Goal: Find specific page/section: Find specific page/section

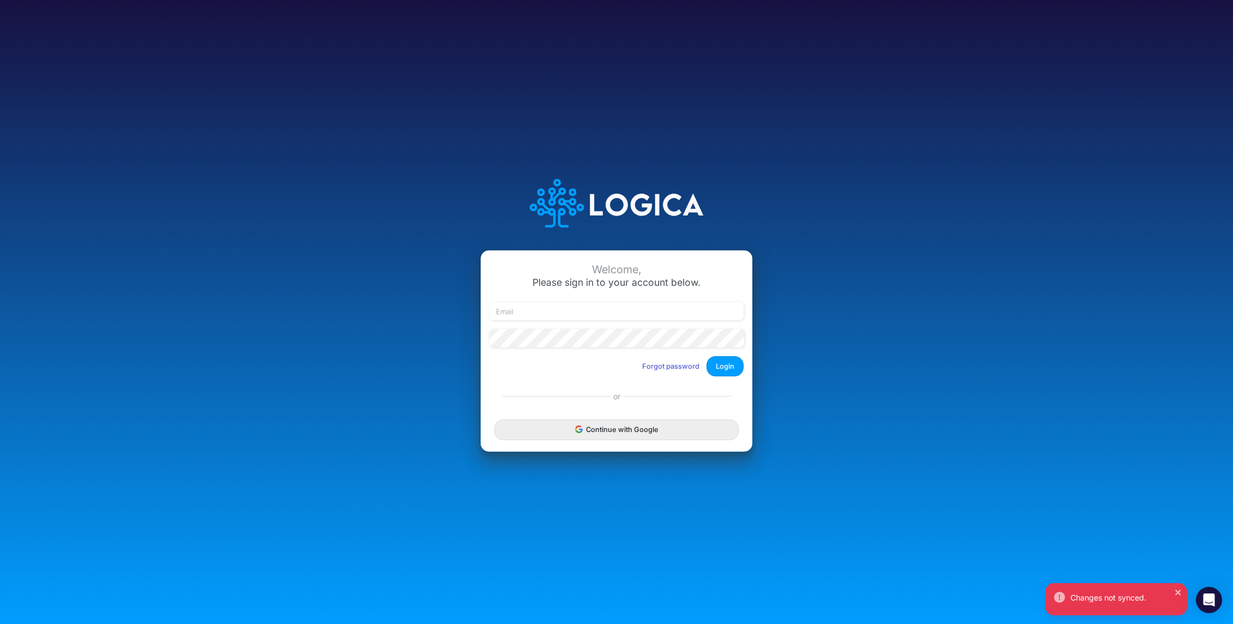
click at [619, 447] on div "Continue with Google" at bounding box center [617, 430] width 272 height 44
click at [634, 433] on button "Continue with Google" at bounding box center [616, 430] width 244 height 20
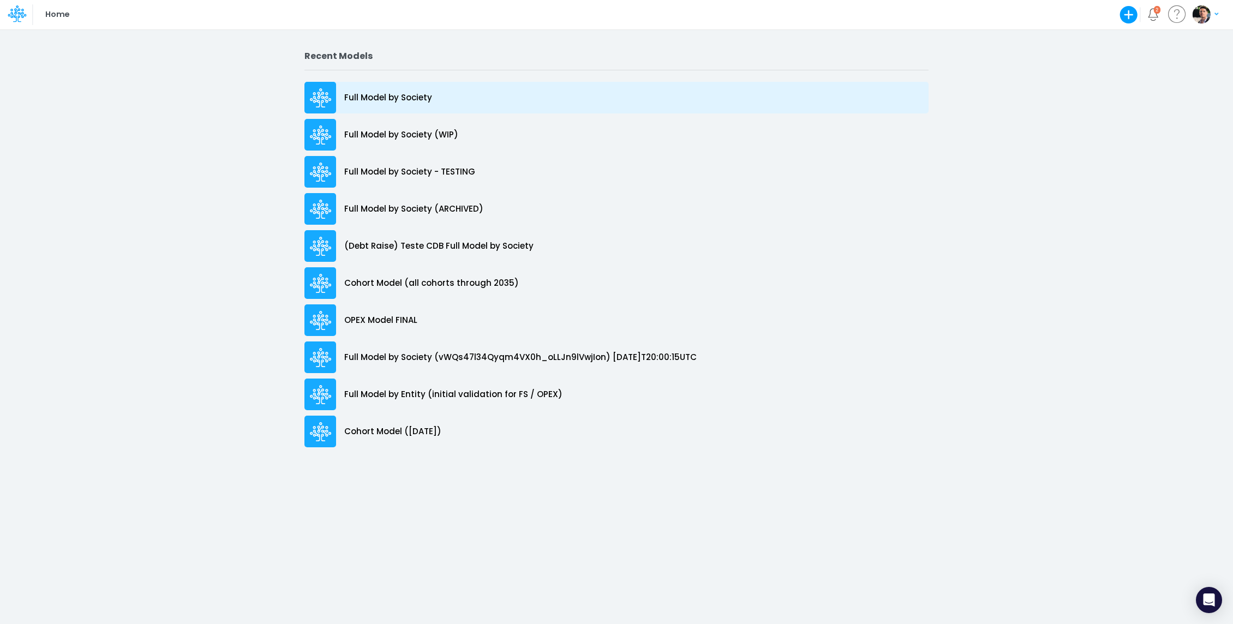
click at [390, 92] on p "Full Model by Society" at bounding box center [388, 98] width 88 height 13
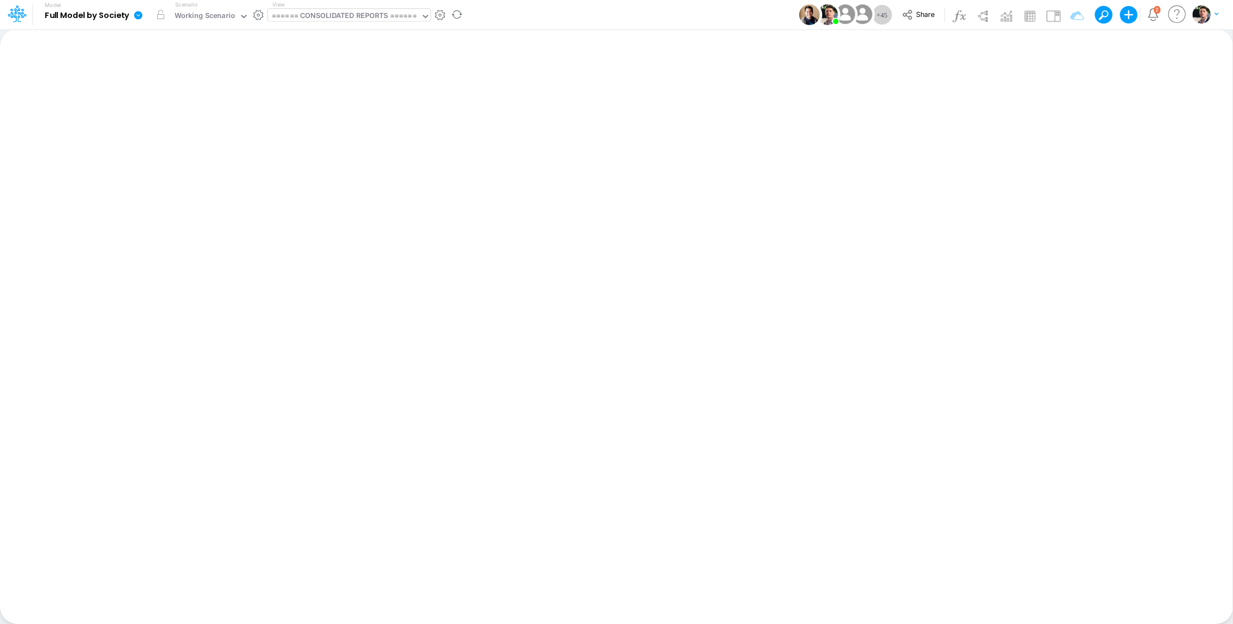
click at [337, 20] on div "====== CONSOLIDATED REPORTS ======" at bounding box center [344, 16] width 145 height 13
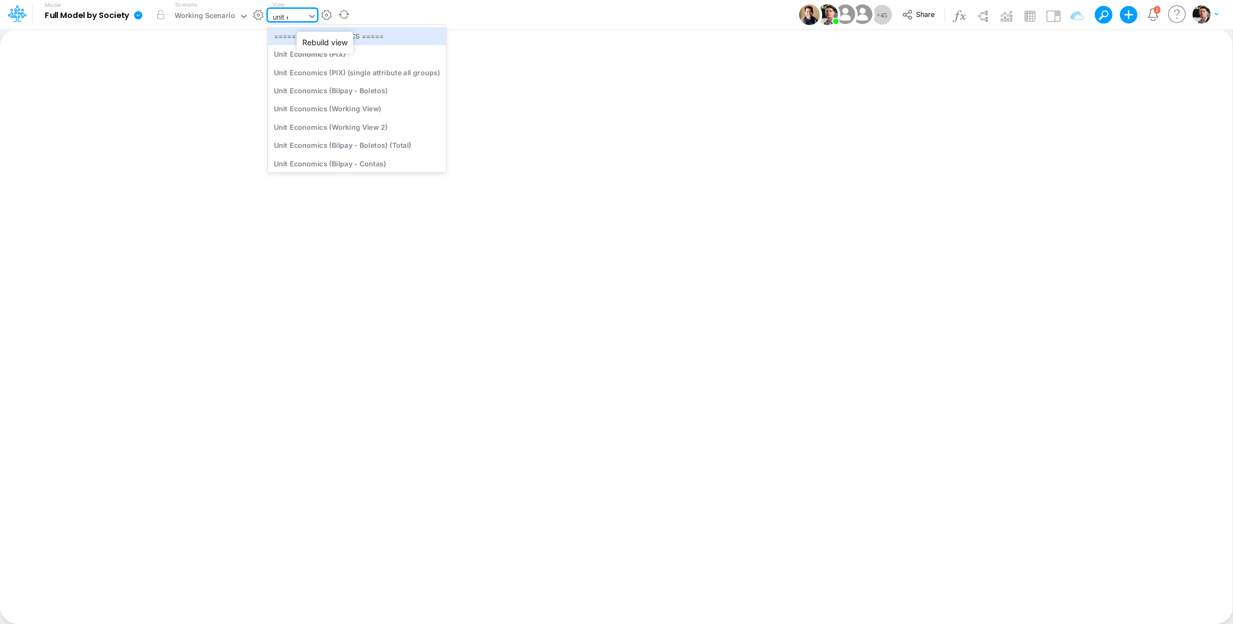
type input "unit ec"
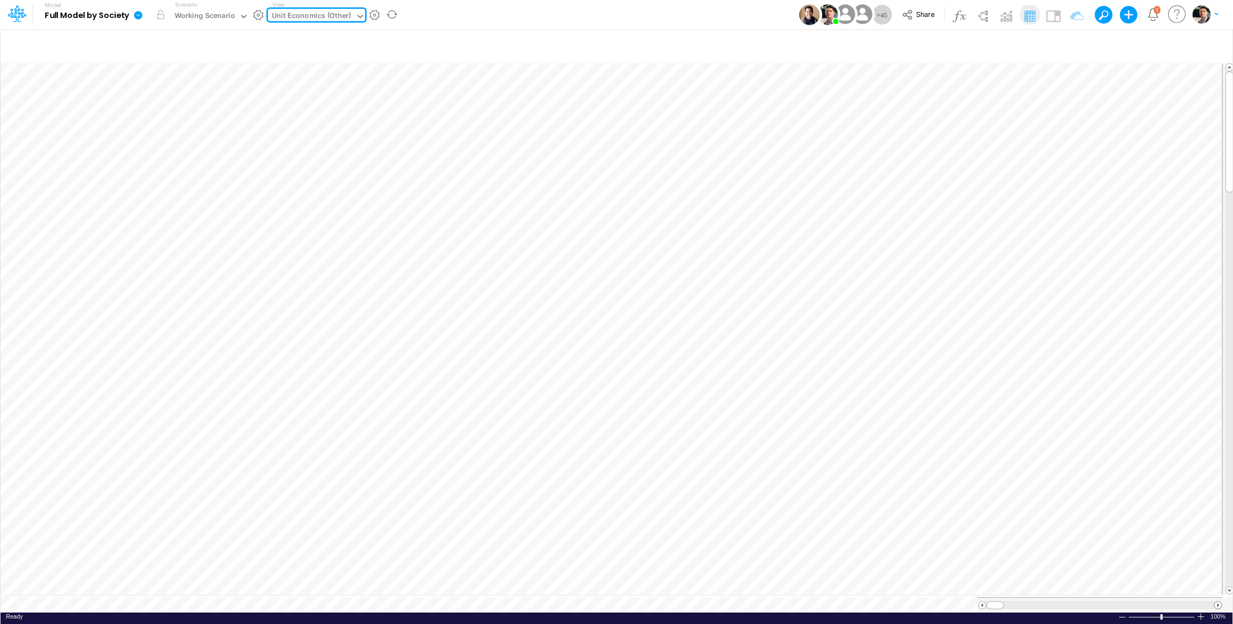
click at [1216, 602] on span at bounding box center [1218, 605] width 7 height 7
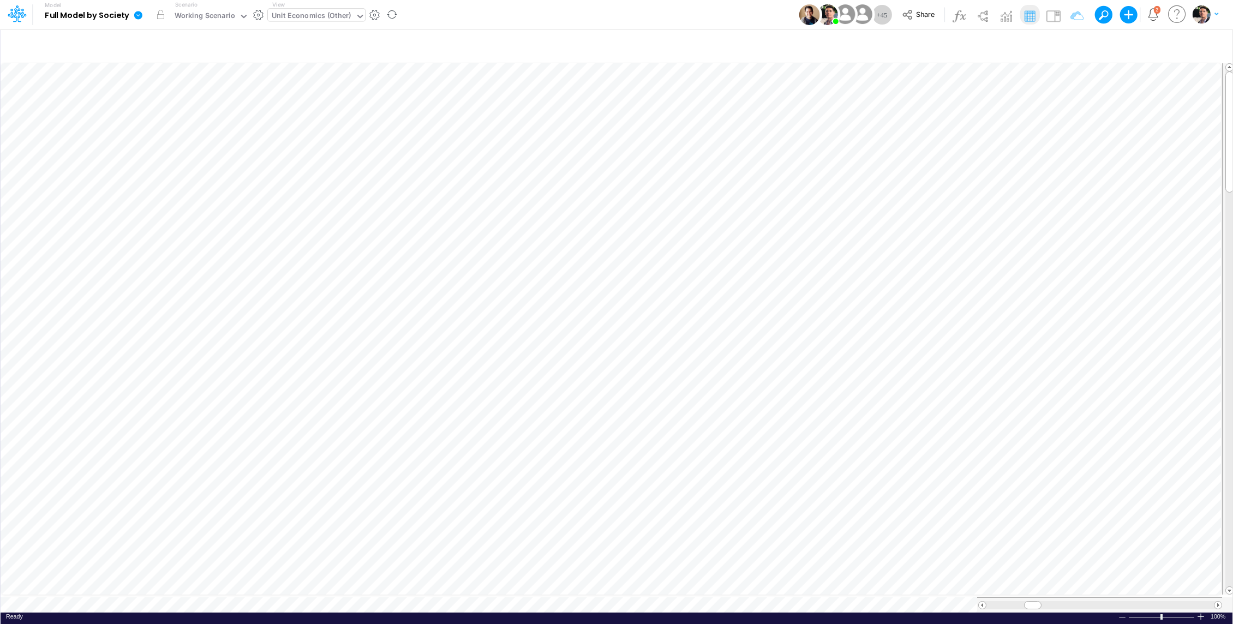
scroll to position [5, 1]
click at [321, 15] on div "Unit Economics (Other)" at bounding box center [312, 16] width 80 height 13
type input "assum"
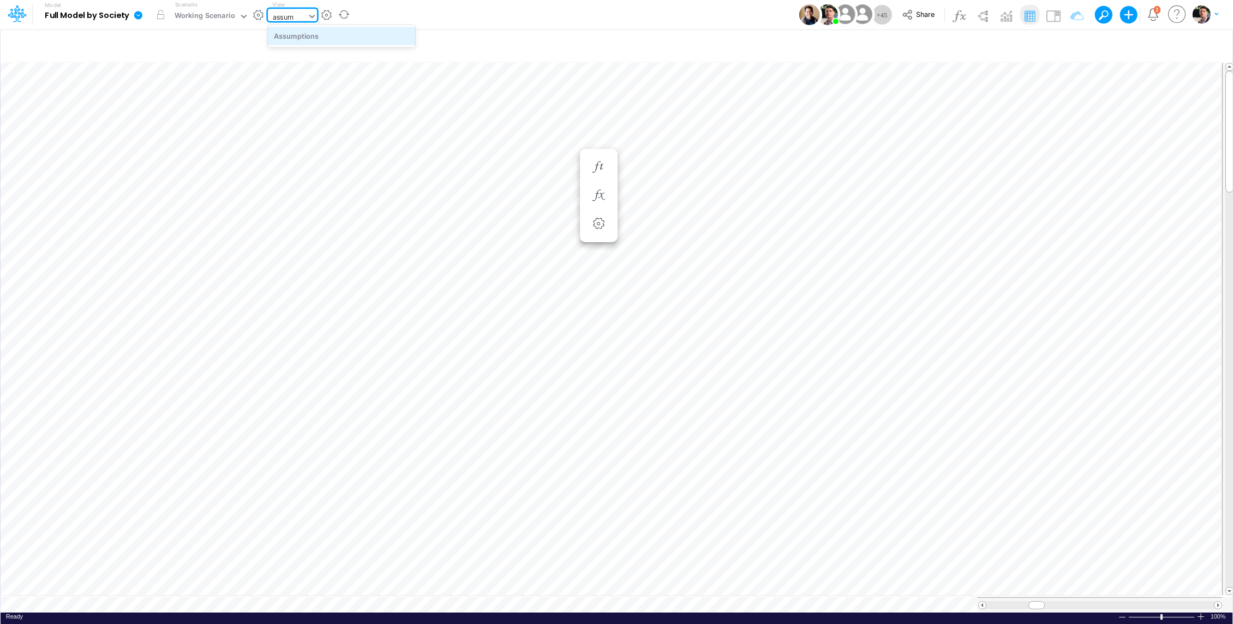
click at [352, 33] on div "Assumptions" at bounding box center [341, 36] width 147 height 18
click at [1219, 602] on span at bounding box center [1218, 605] width 7 height 7
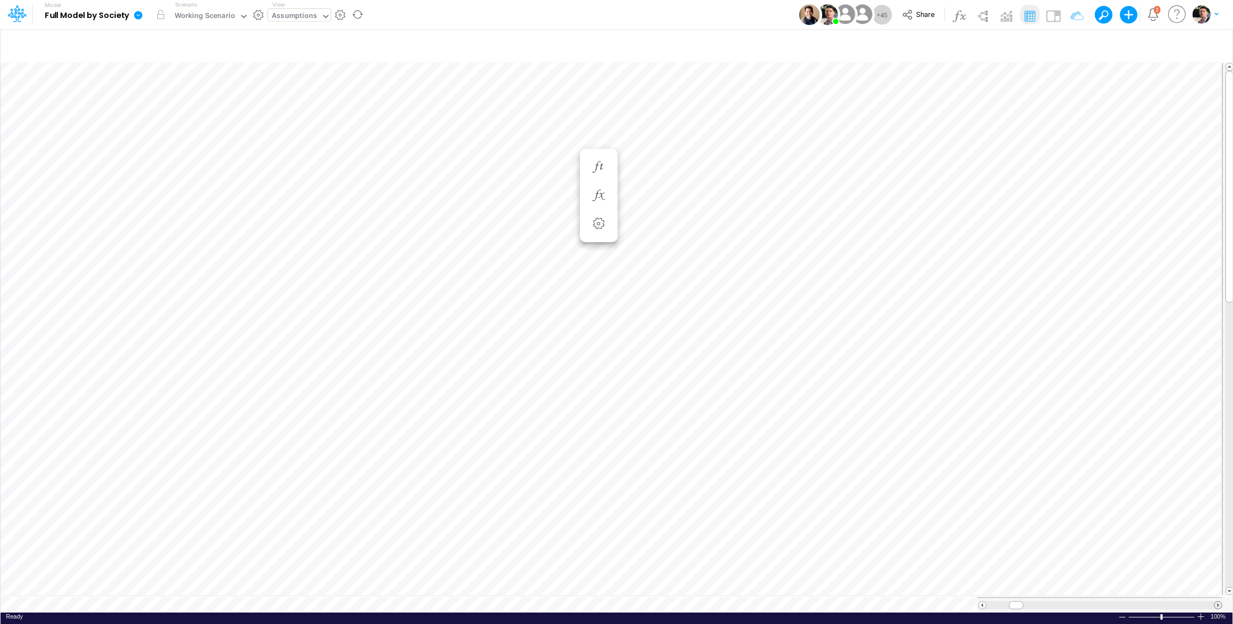
click at [1219, 602] on span at bounding box center [1218, 605] width 7 height 7
click at [287, 15] on div "Assumptions" at bounding box center [294, 16] width 45 height 13
type input "loan"
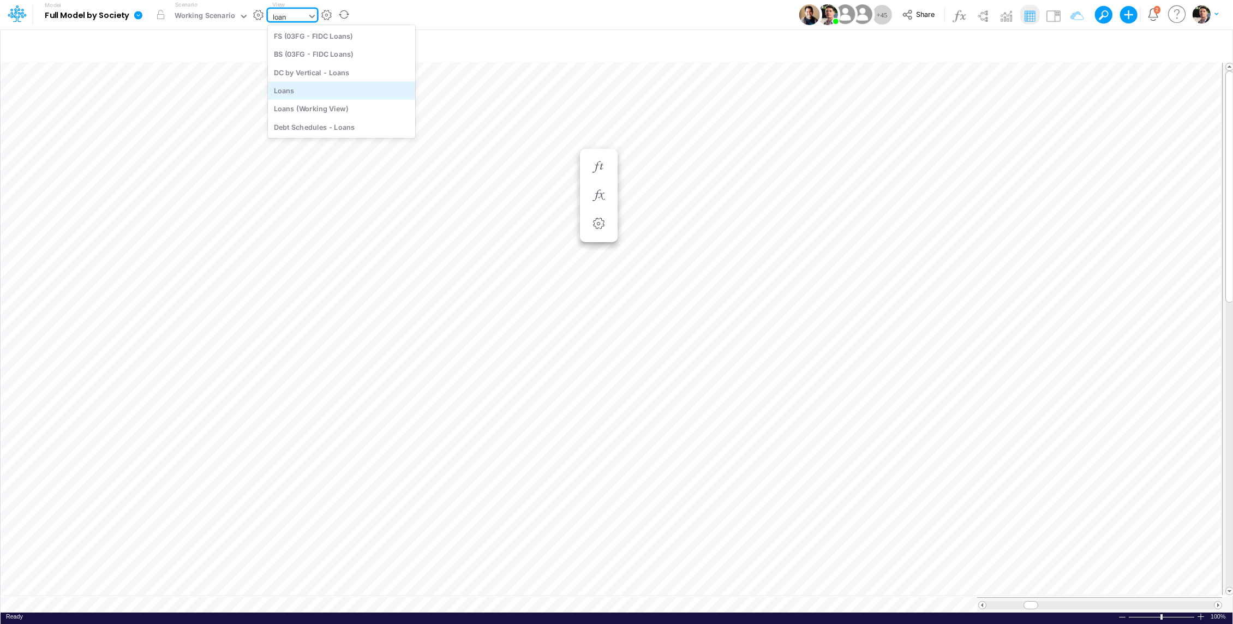
click at [313, 87] on div "Loans" at bounding box center [341, 90] width 147 height 18
click at [1219, 602] on span at bounding box center [1218, 605] width 7 height 7
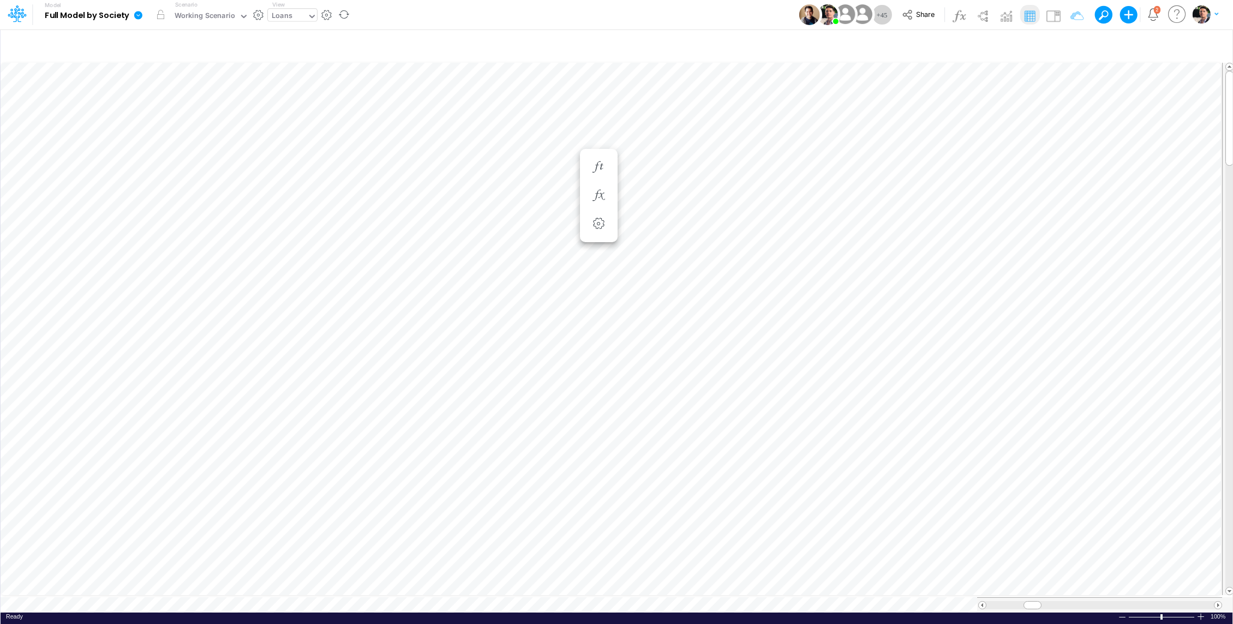
scroll to position [5, 1]
click at [620, 321] on div at bounding box center [611, 316] width 20 height 22
click at [612, 314] on icon "button" at bounding box center [611, 315] width 16 height 11
click at [610, 278] on button "button" at bounding box center [611, 288] width 20 height 22
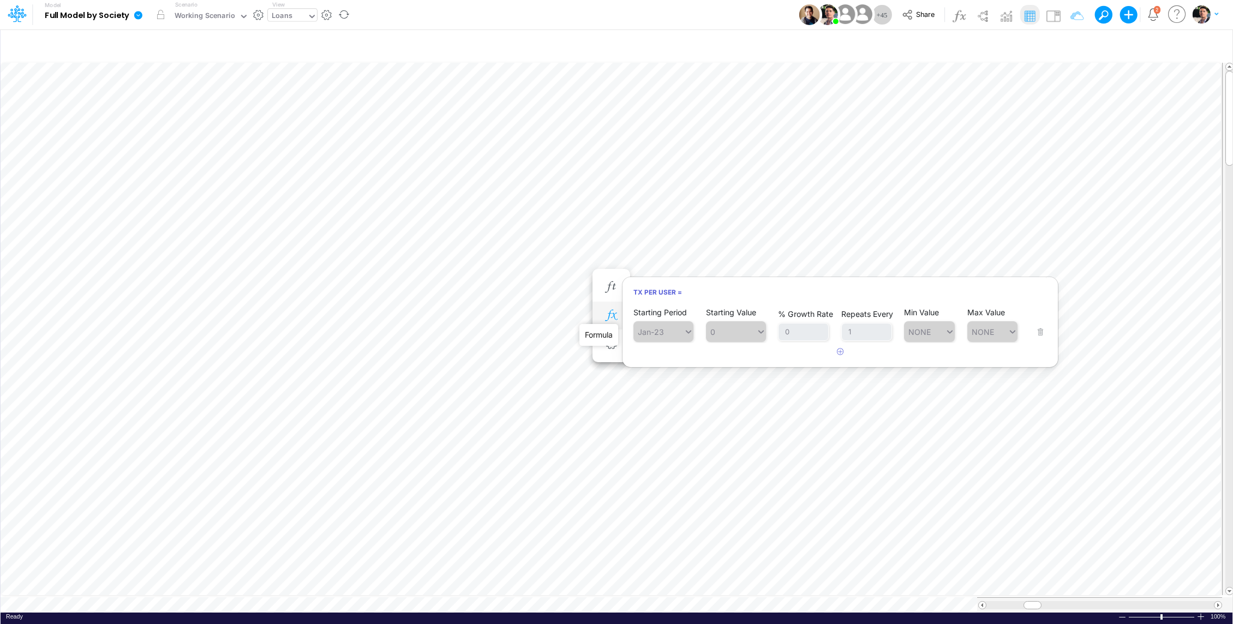
click at [613, 318] on icon "button" at bounding box center [611, 315] width 16 height 11
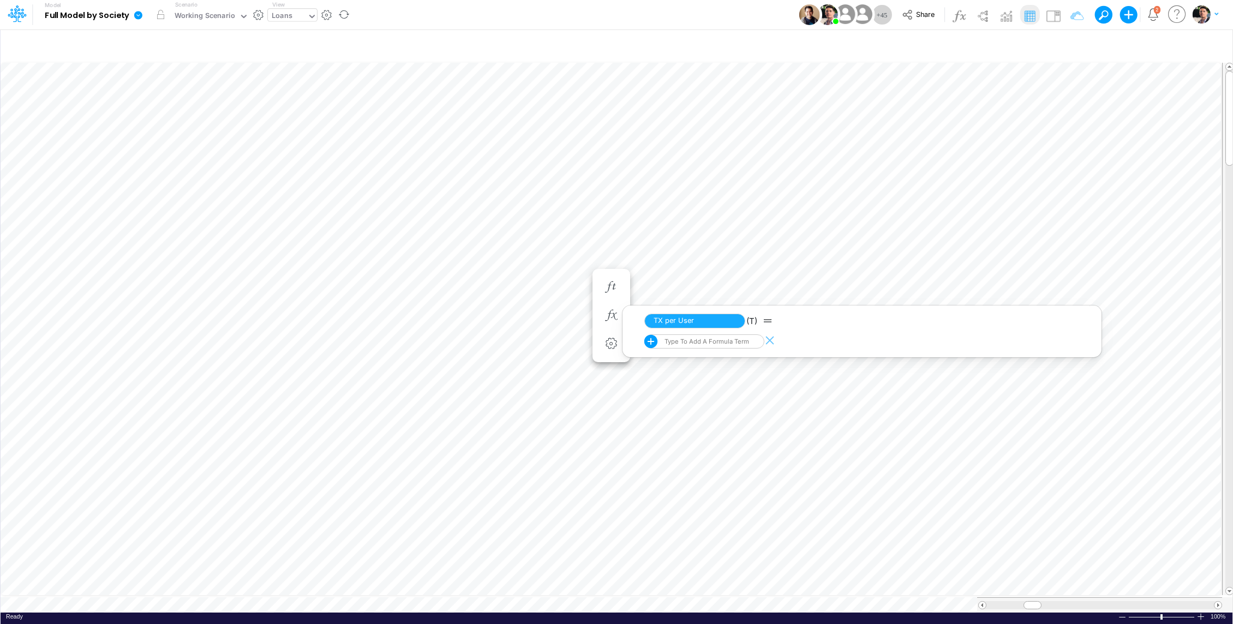
scroll to position [5, 1]
click at [616, 368] on ul "Total Money Lent (BRL) = Total Money Lent (BRL) (Settings)" at bounding box center [612, 413] width 38 height 93
click at [612, 419] on button "button" at bounding box center [611, 414] width 20 height 22
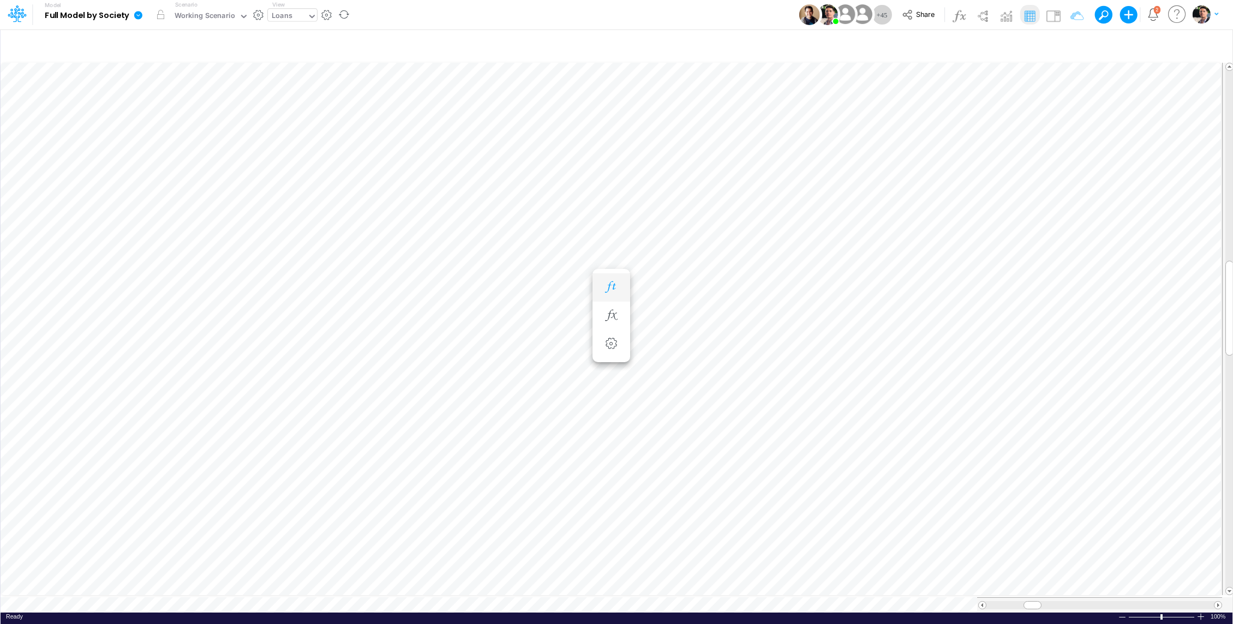
scroll to position [5, 1]
click at [1047, 15] on img at bounding box center [1053, 15] width 17 height 17
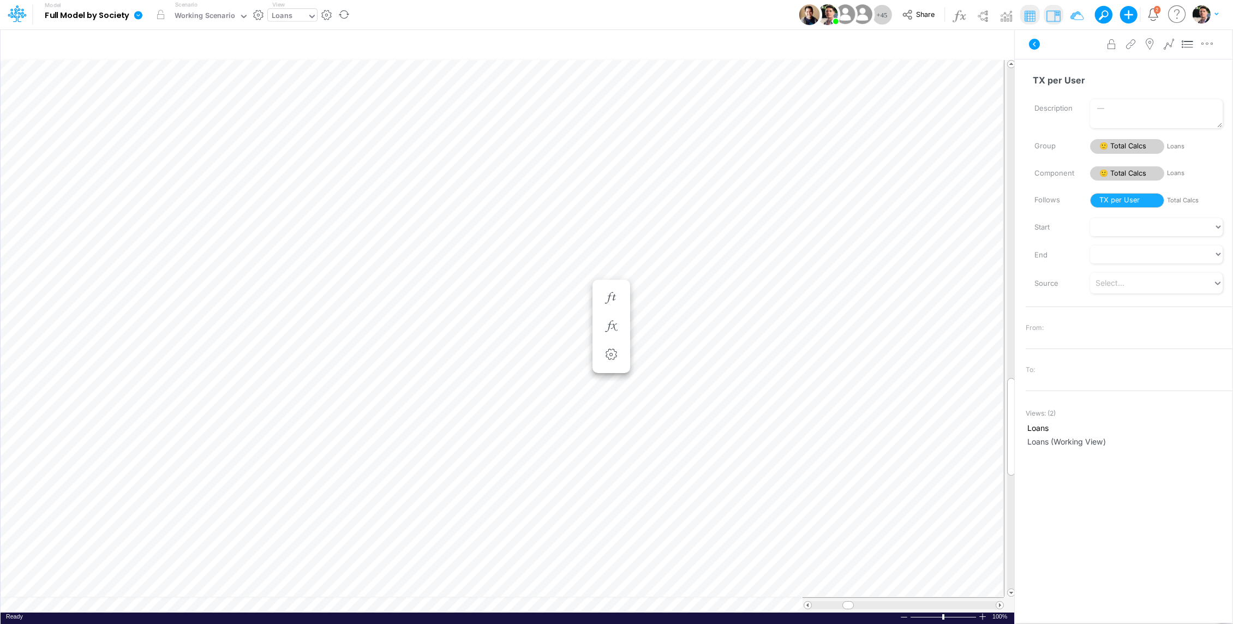
scroll to position [5, 1]
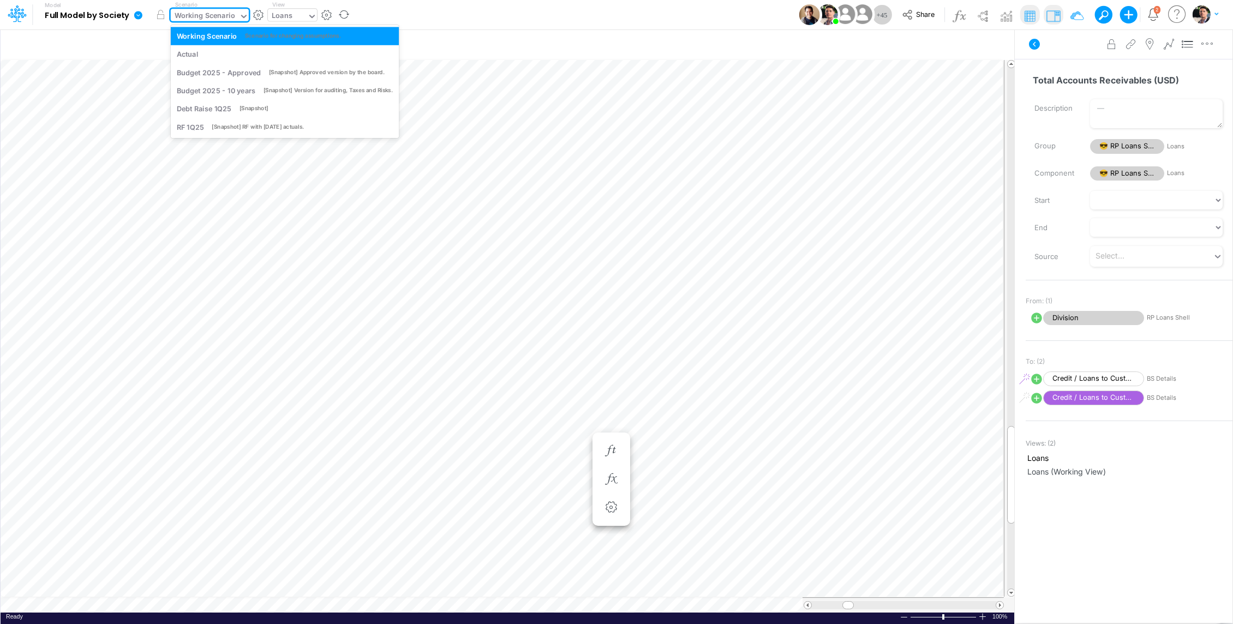
click at [203, 17] on div "Working Scenario" at bounding box center [205, 16] width 61 height 13
click at [246, 77] on div "Budget 2025 - Approved" at bounding box center [219, 72] width 85 height 10
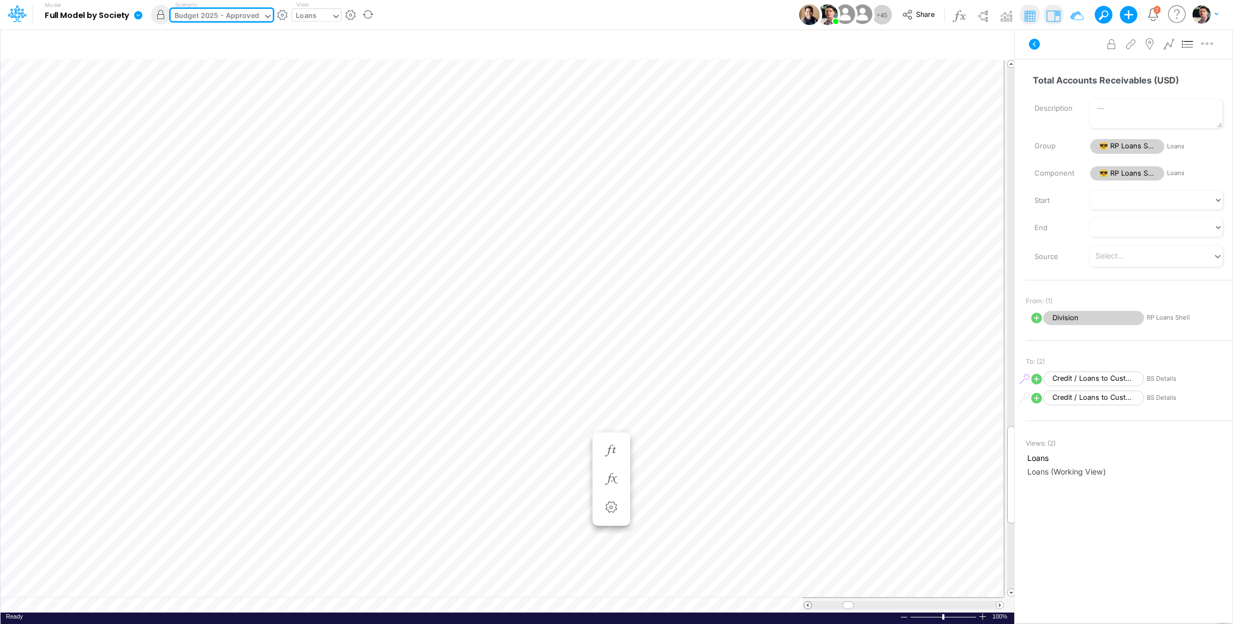
click at [808, 606] on span at bounding box center [807, 605] width 7 height 7
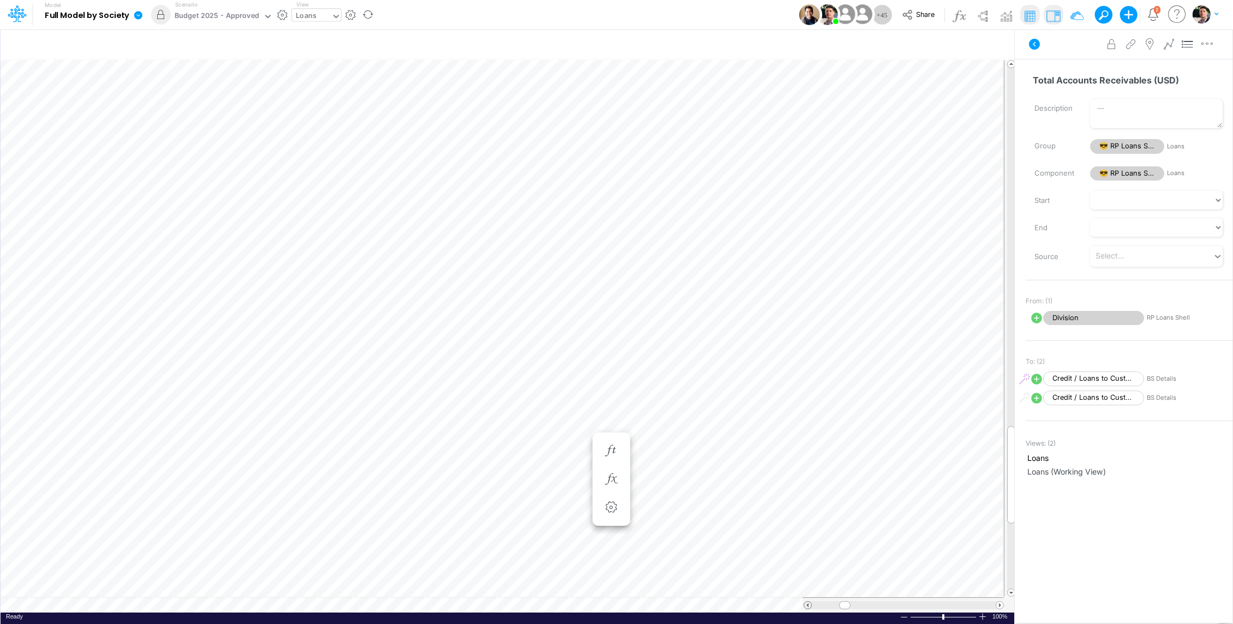
click at [808, 606] on span at bounding box center [807, 605] width 7 height 7
click at [999, 606] on span at bounding box center [1000, 605] width 7 height 7
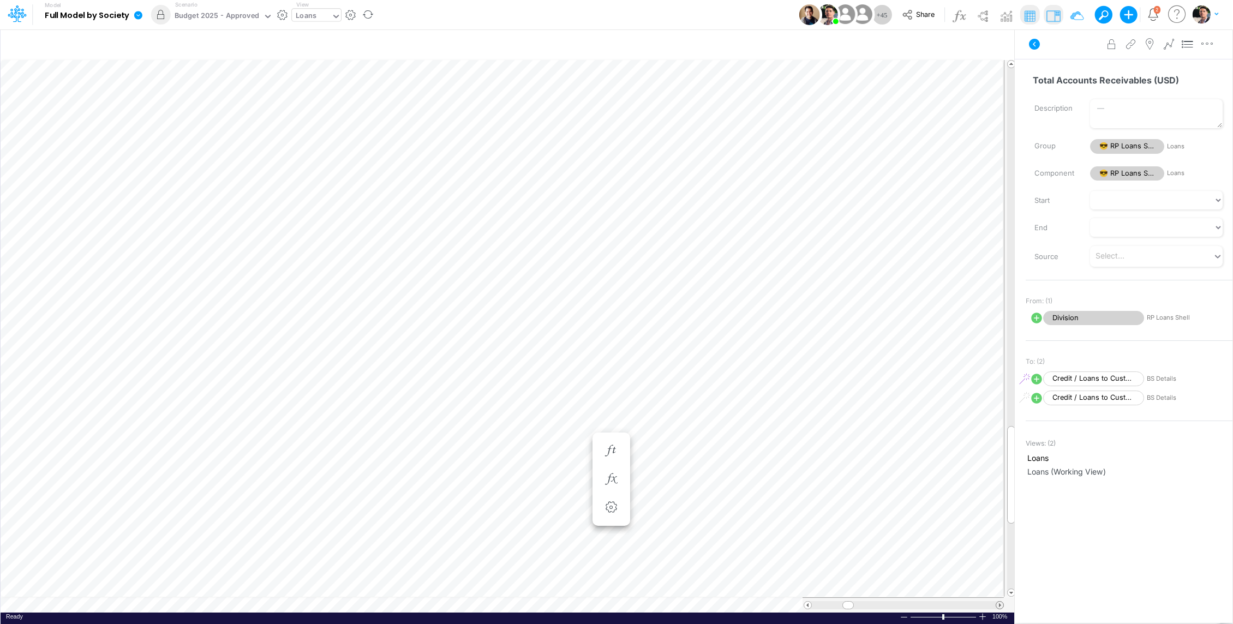
click at [999, 606] on span at bounding box center [1000, 605] width 7 height 7
click at [1000, 606] on span at bounding box center [1000, 605] width 7 height 7
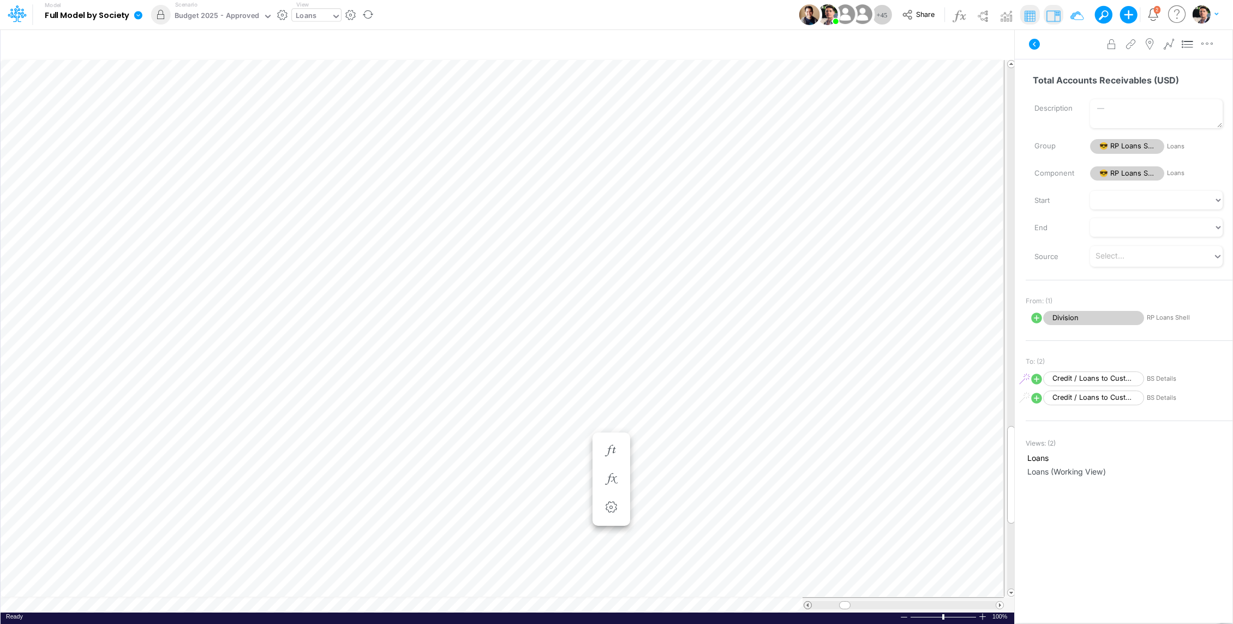
click at [808, 604] on span at bounding box center [807, 605] width 7 height 7
